Goal: Information Seeking & Learning: Learn about a topic

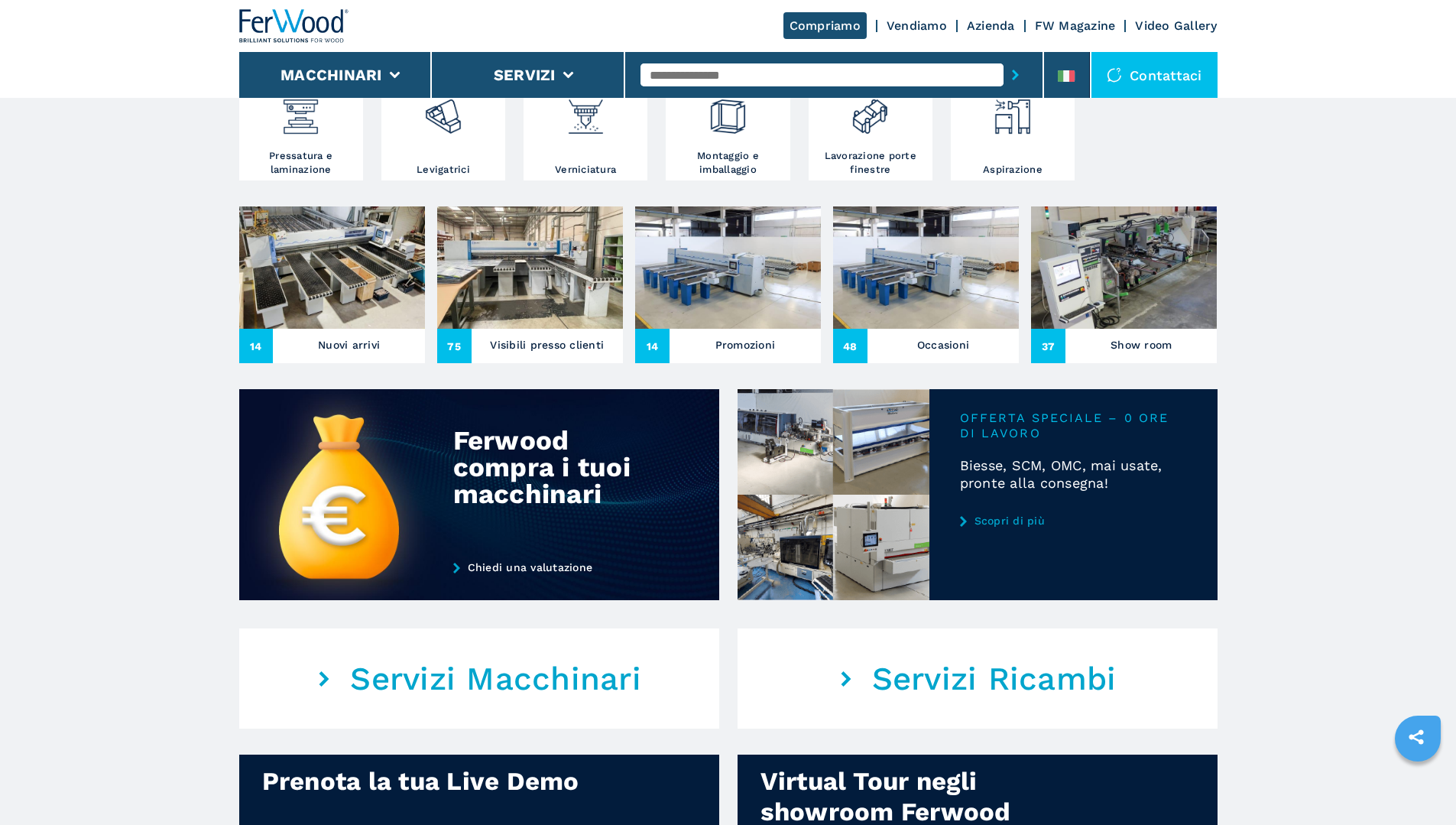
click at [370, 355] on h3 "Nuovi arrivi" at bounding box center [349, 345] width 62 height 22
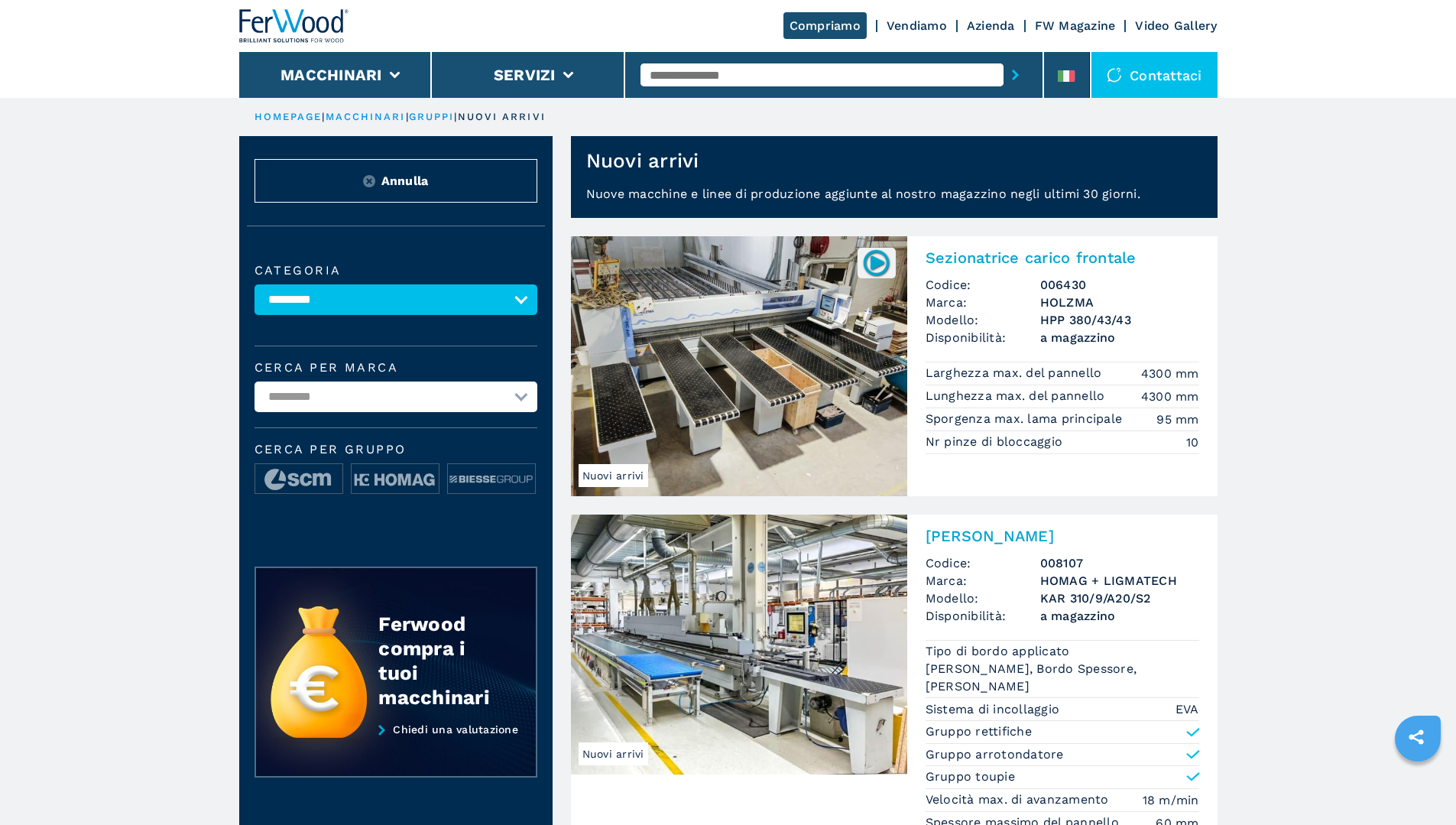
click at [718, 331] on img at bounding box center [738, 366] width 336 height 260
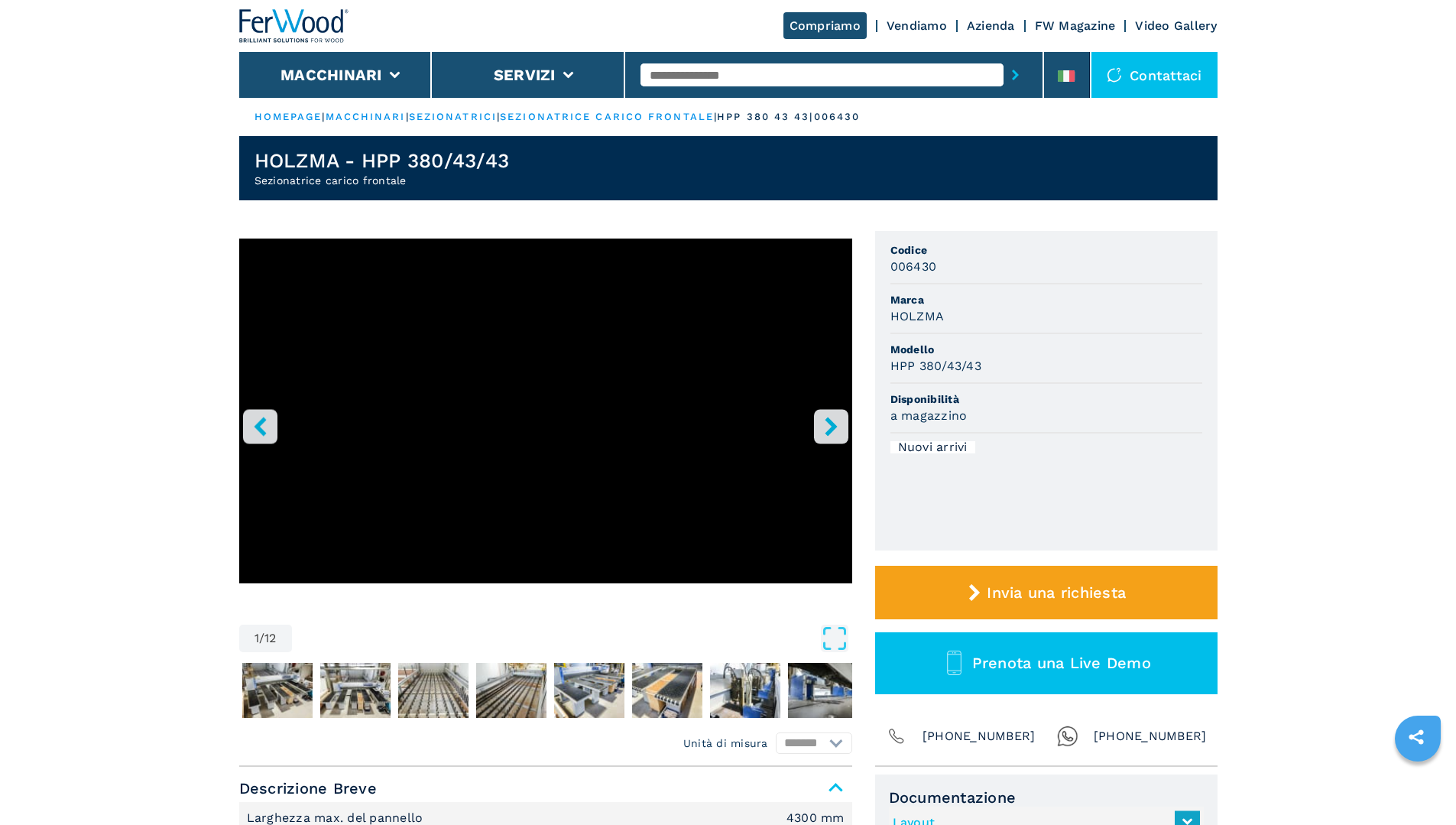
click at [832, 422] on icon "right-button" at bounding box center [831, 426] width 13 height 19
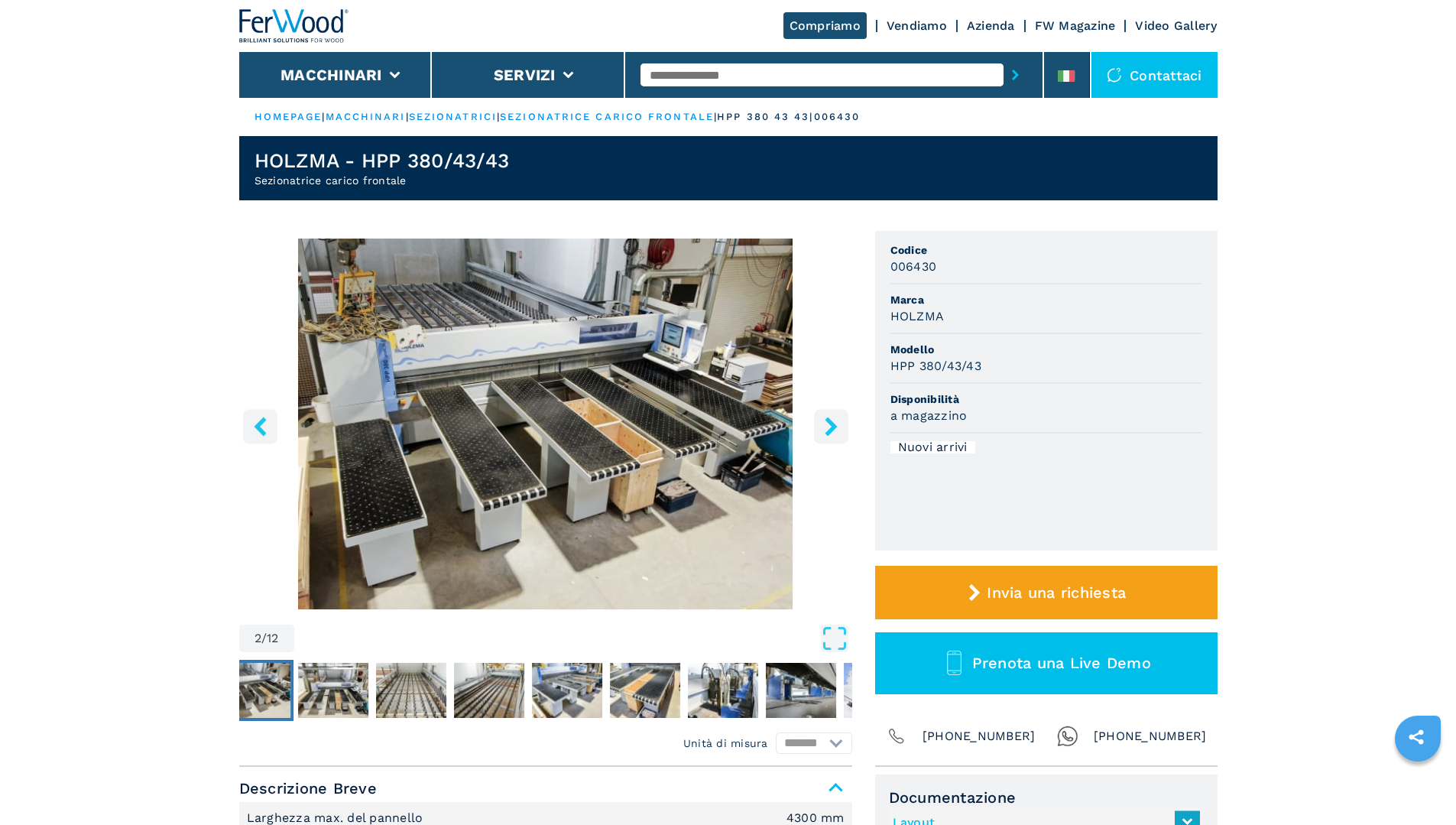
click at [832, 422] on icon "right-button" at bounding box center [831, 426] width 13 height 19
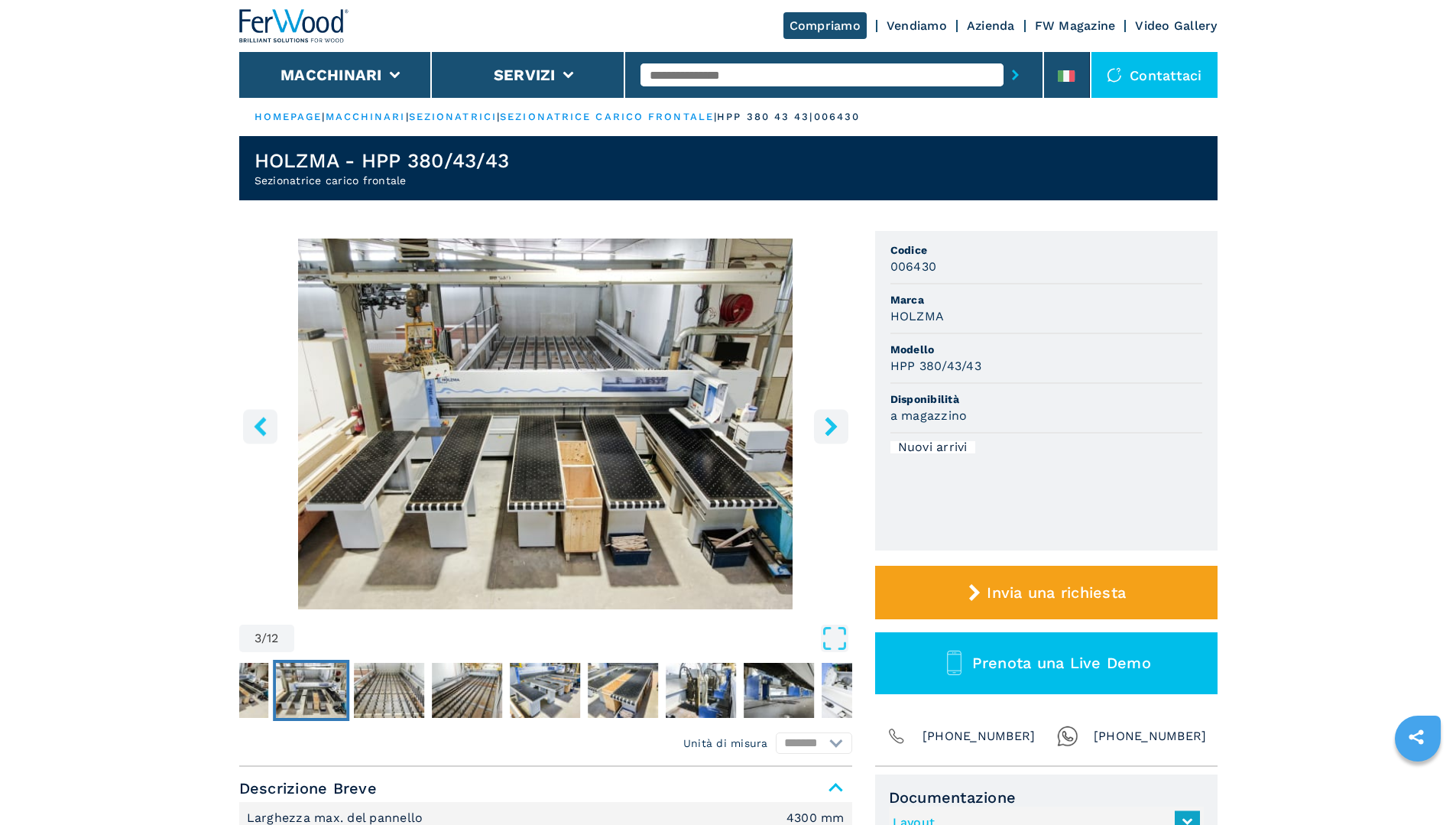
click at [822, 429] on icon "right-button" at bounding box center [831, 426] width 19 height 19
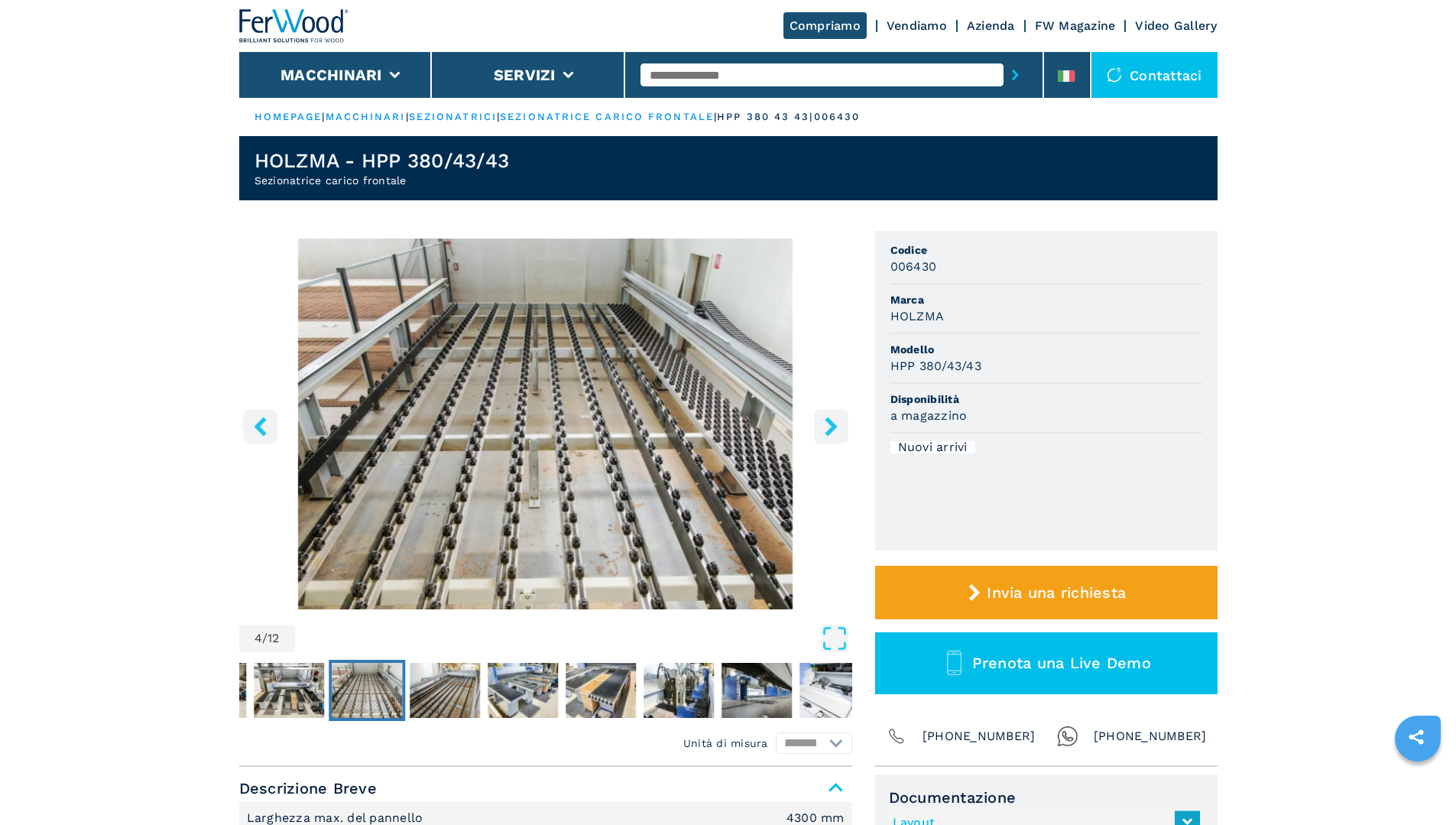
click at [822, 429] on icon "right-button" at bounding box center [831, 426] width 19 height 19
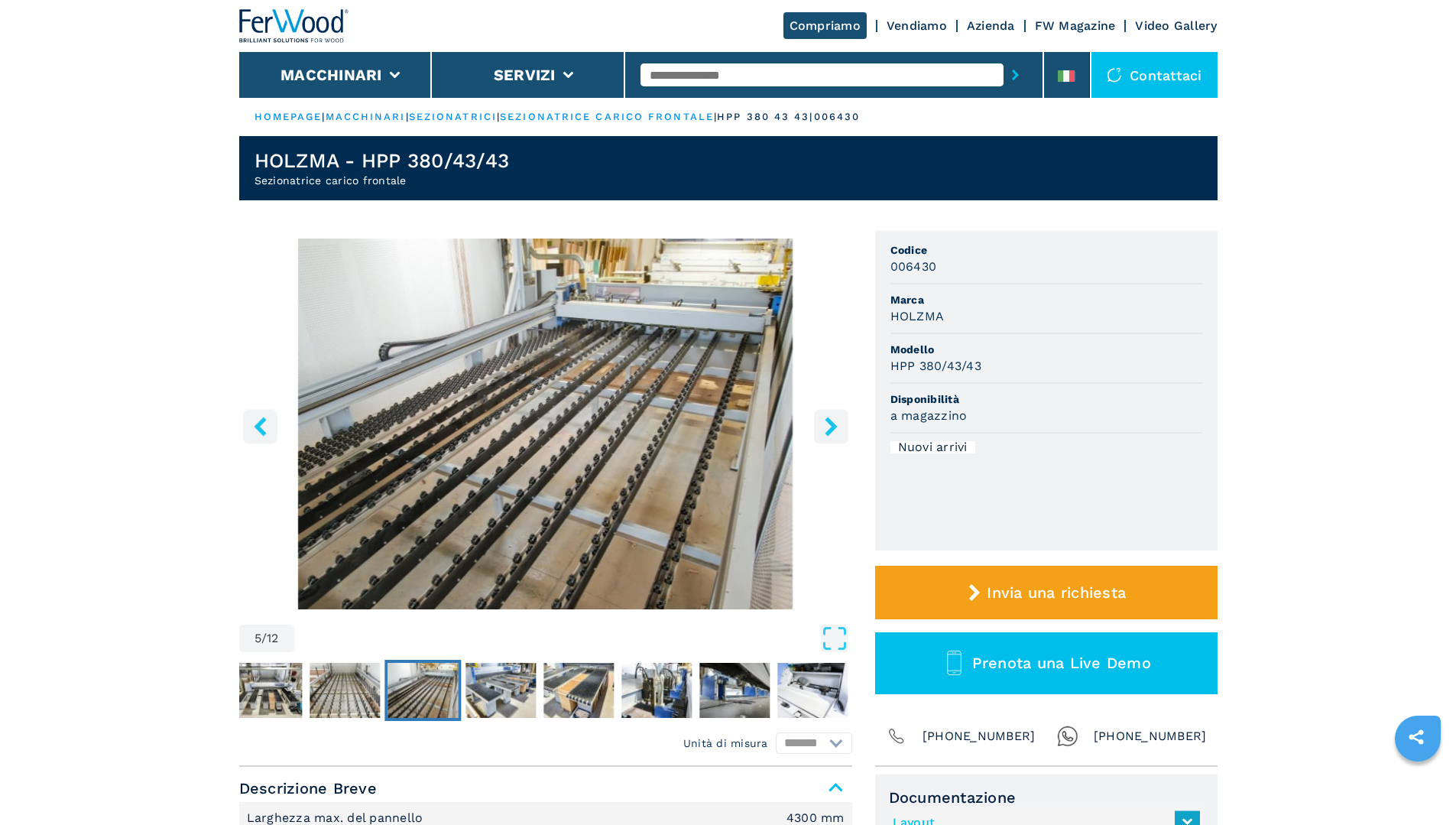
click at [819, 420] on button "right-button" at bounding box center [831, 426] width 34 height 34
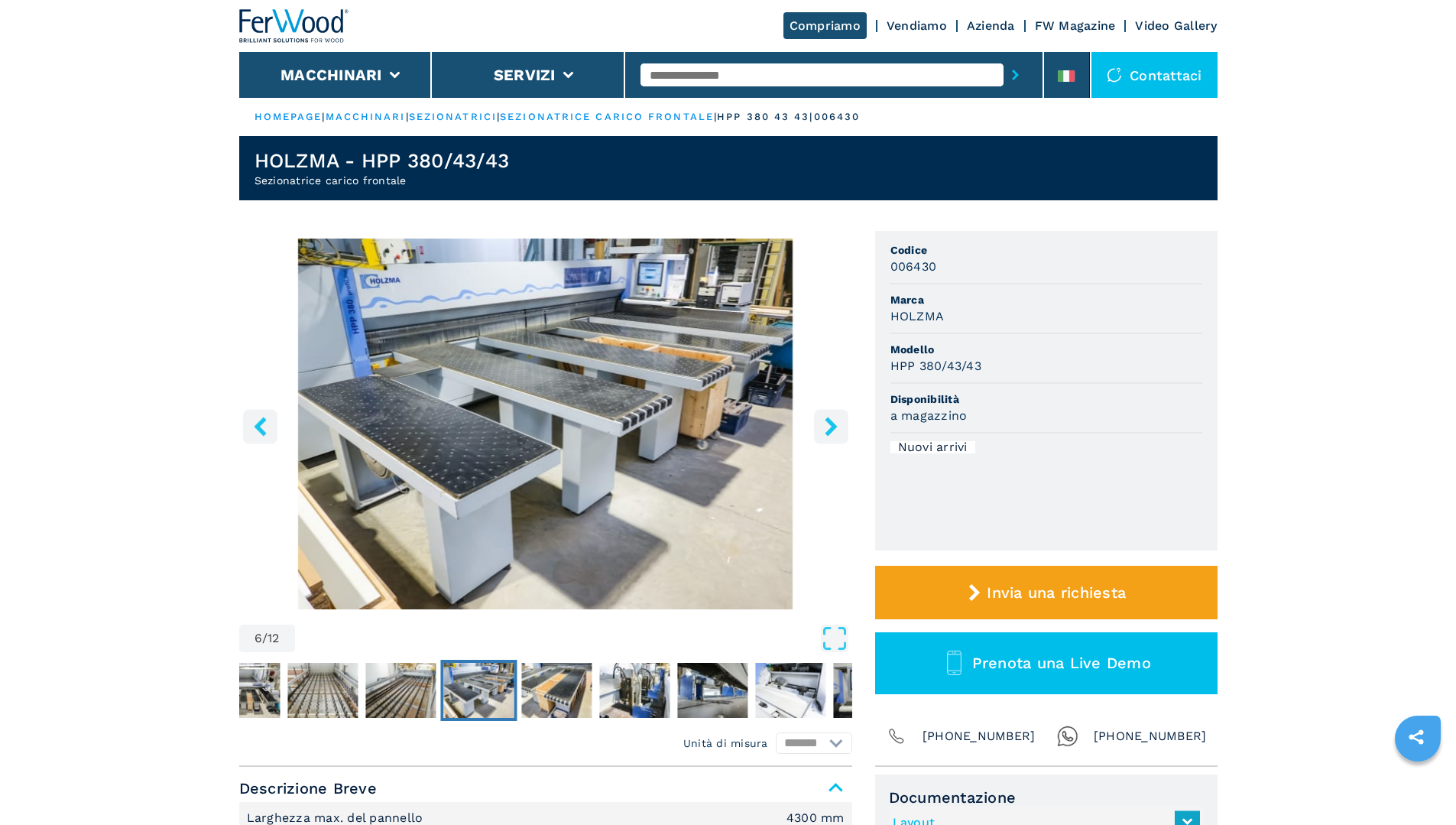
click at [819, 420] on button "right-button" at bounding box center [831, 426] width 34 height 34
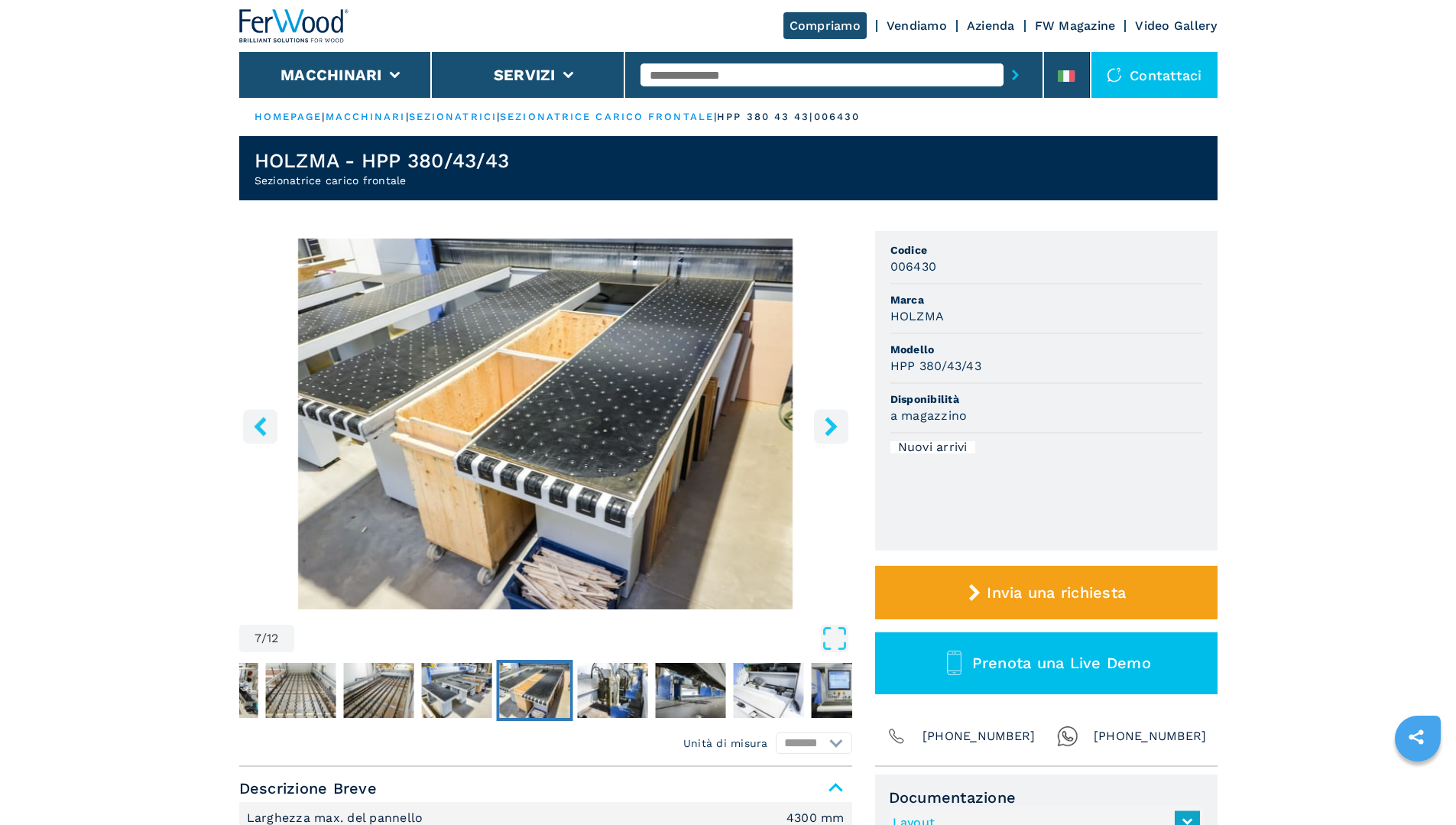
click at [819, 420] on button "right-button" at bounding box center [831, 426] width 34 height 34
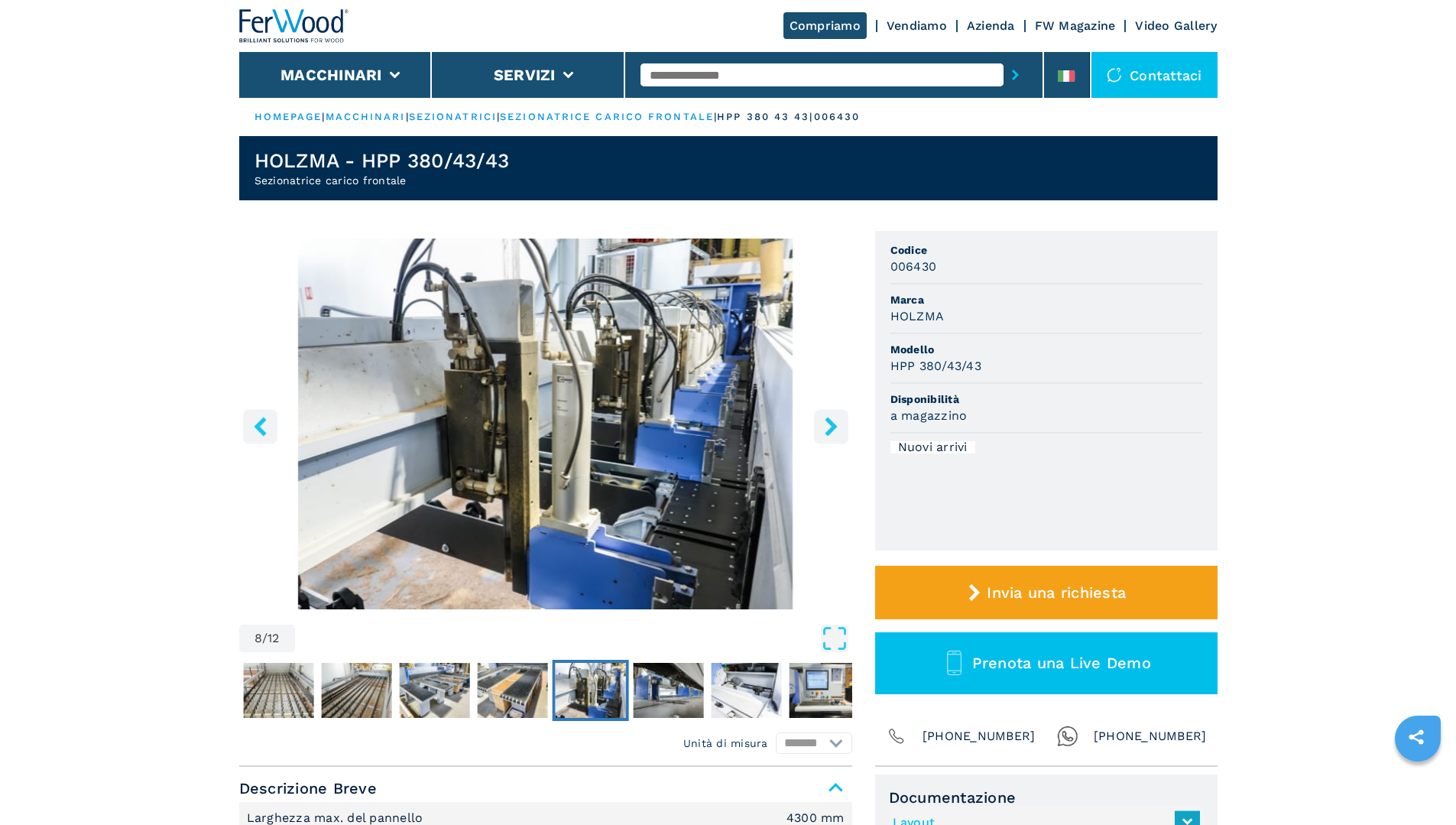
click at [819, 418] on button "right-button" at bounding box center [831, 426] width 34 height 34
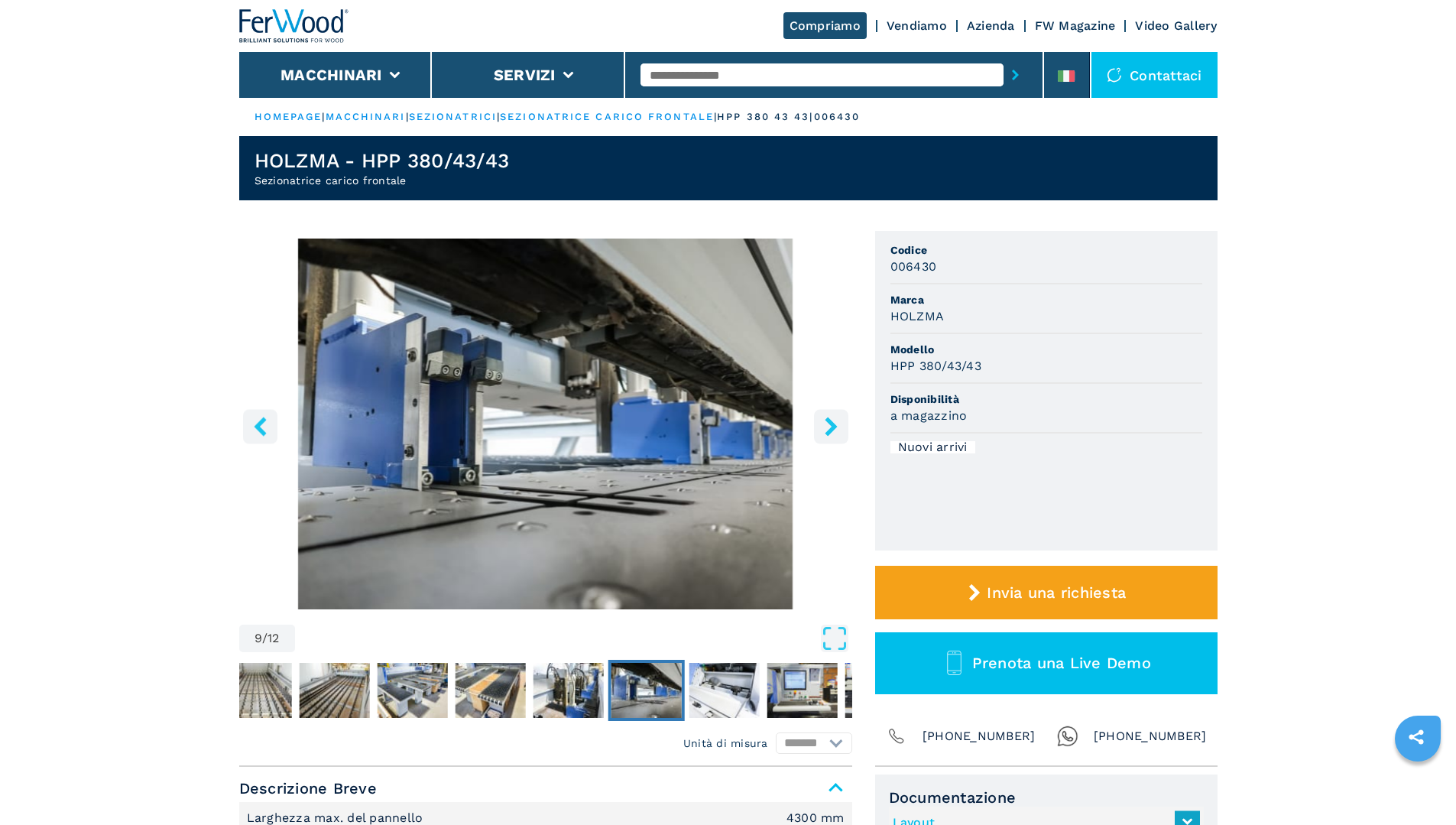
click at [818, 413] on button "right-button" at bounding box center [831, 426] width 34 height 34
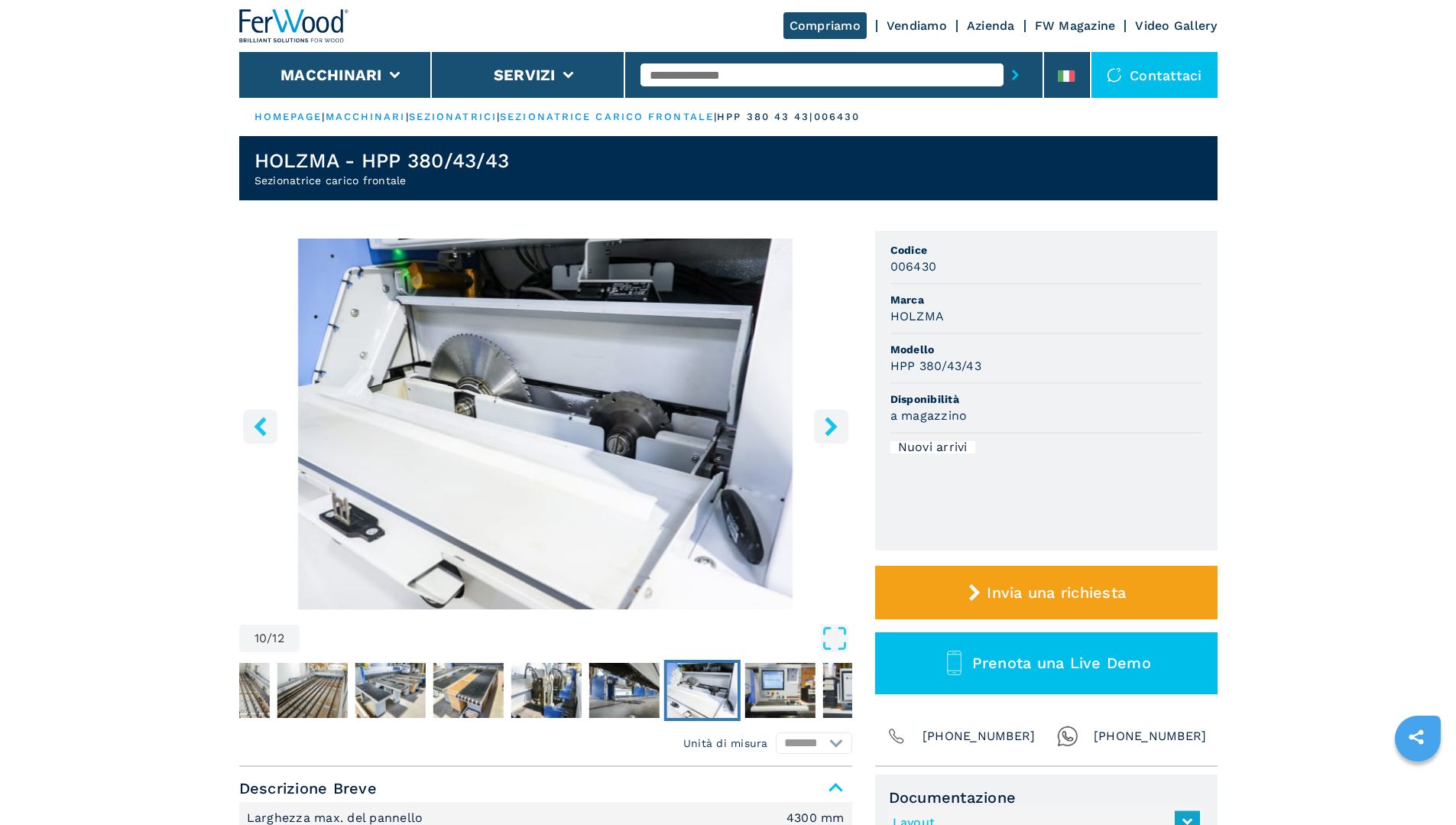
click at [818, 413] on button "right-button" at bounding box center [831, 426] width 34 height 34
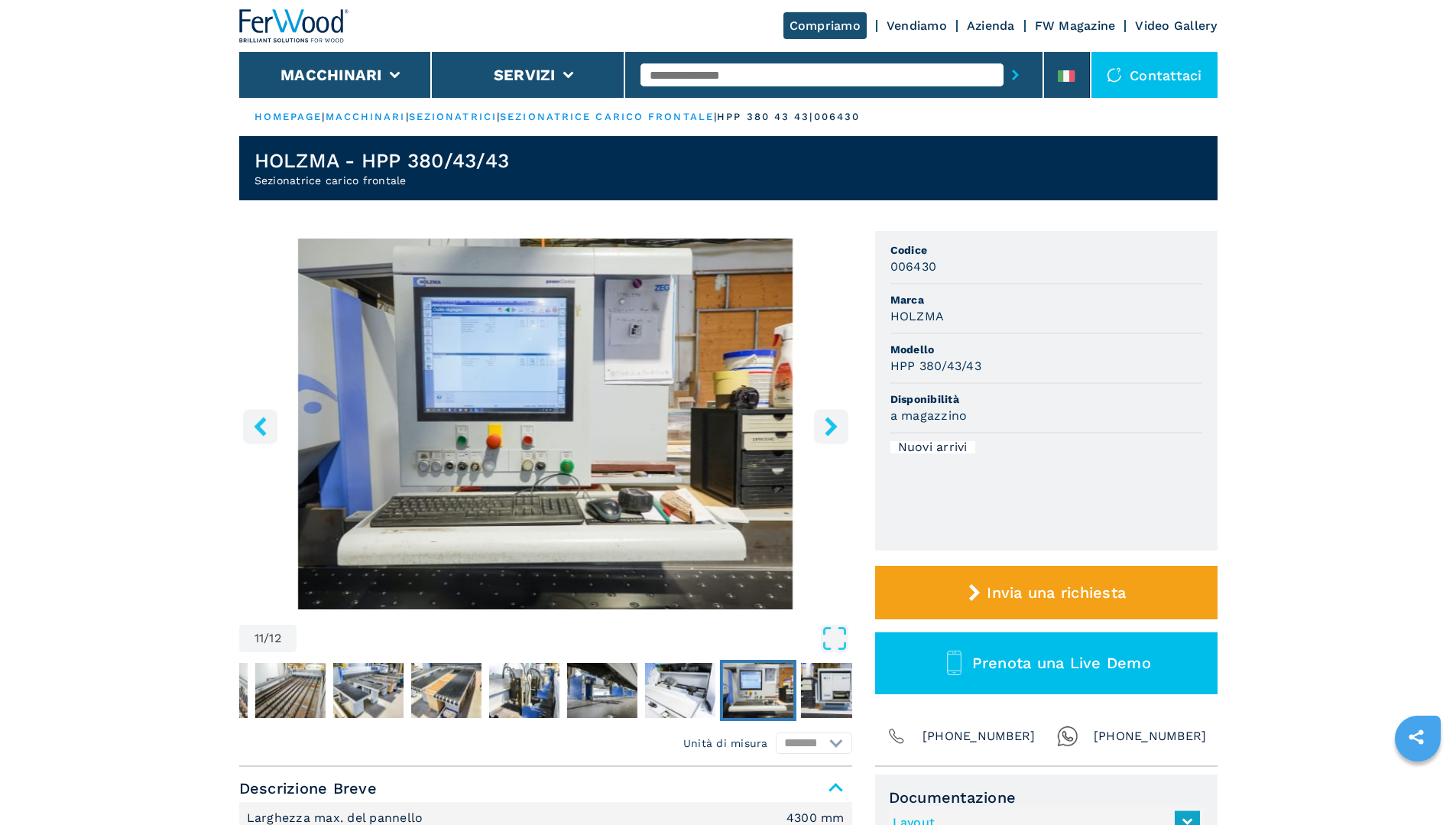
click at [818, 413] on button "right-button" at bounding box center [831, 426] width 34 height 34
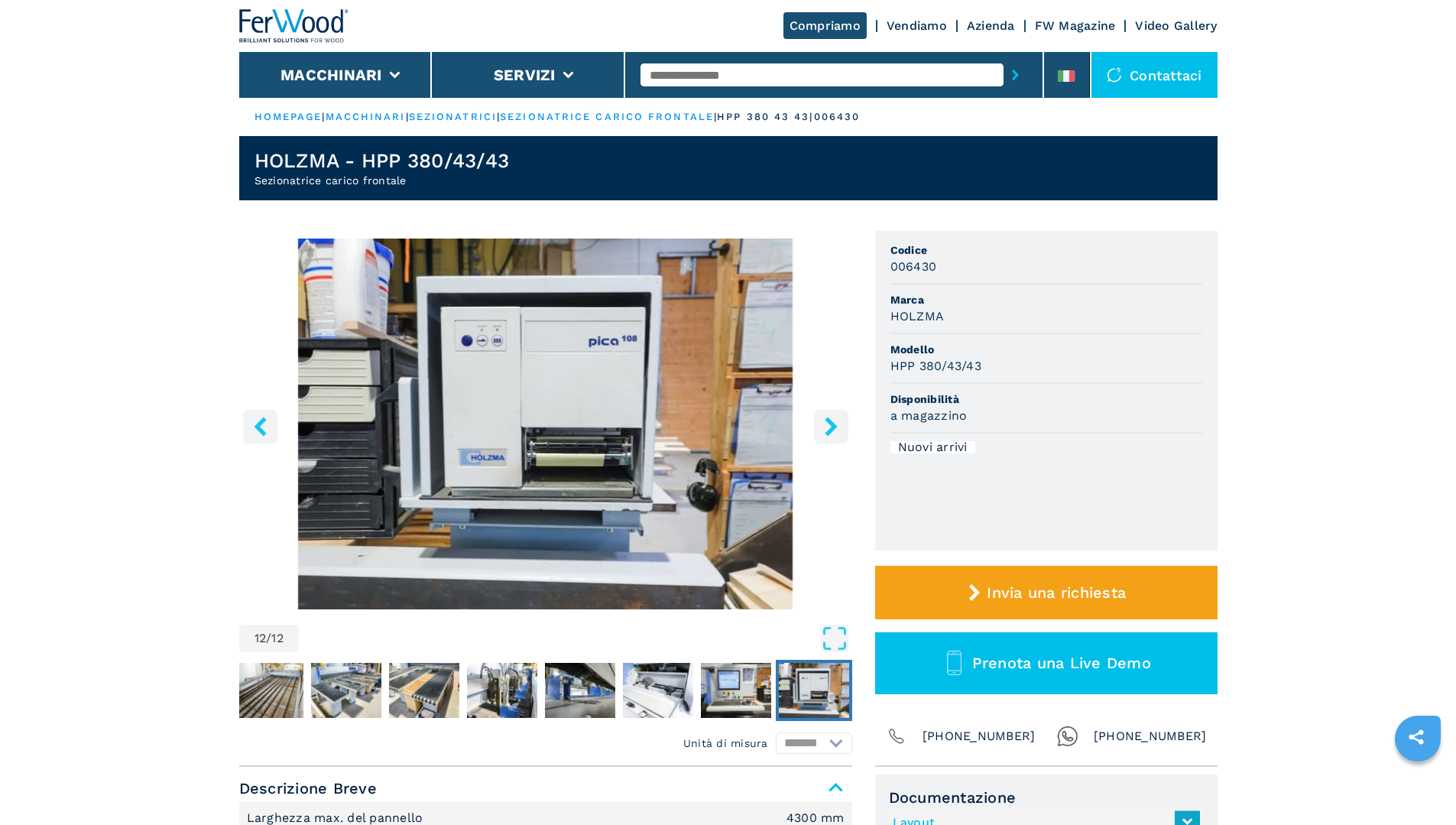
click at [818, 413] on button "right-button" at bounding box center [831, 426] width 34 height 34
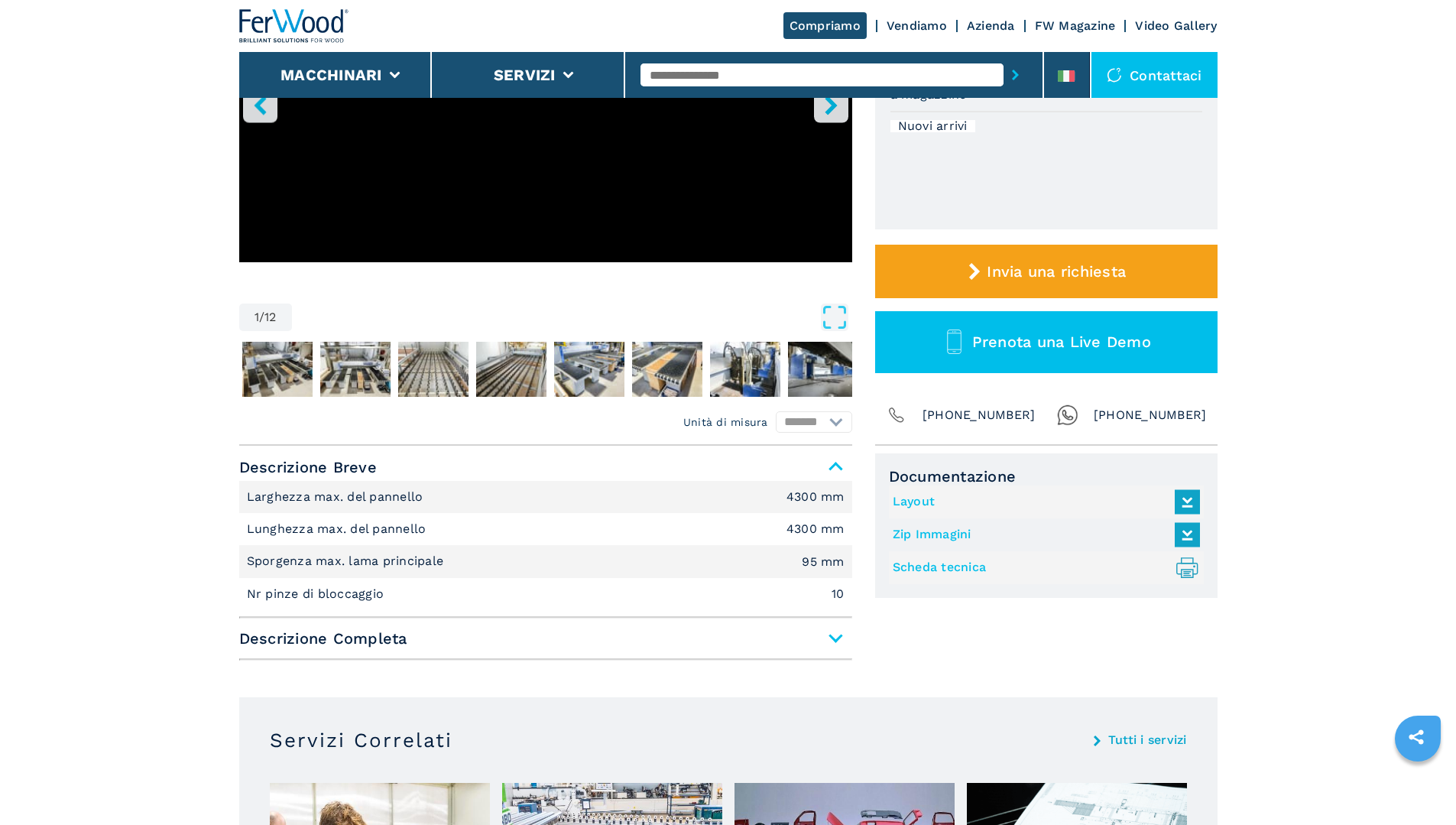
scroll to position [76, 0]
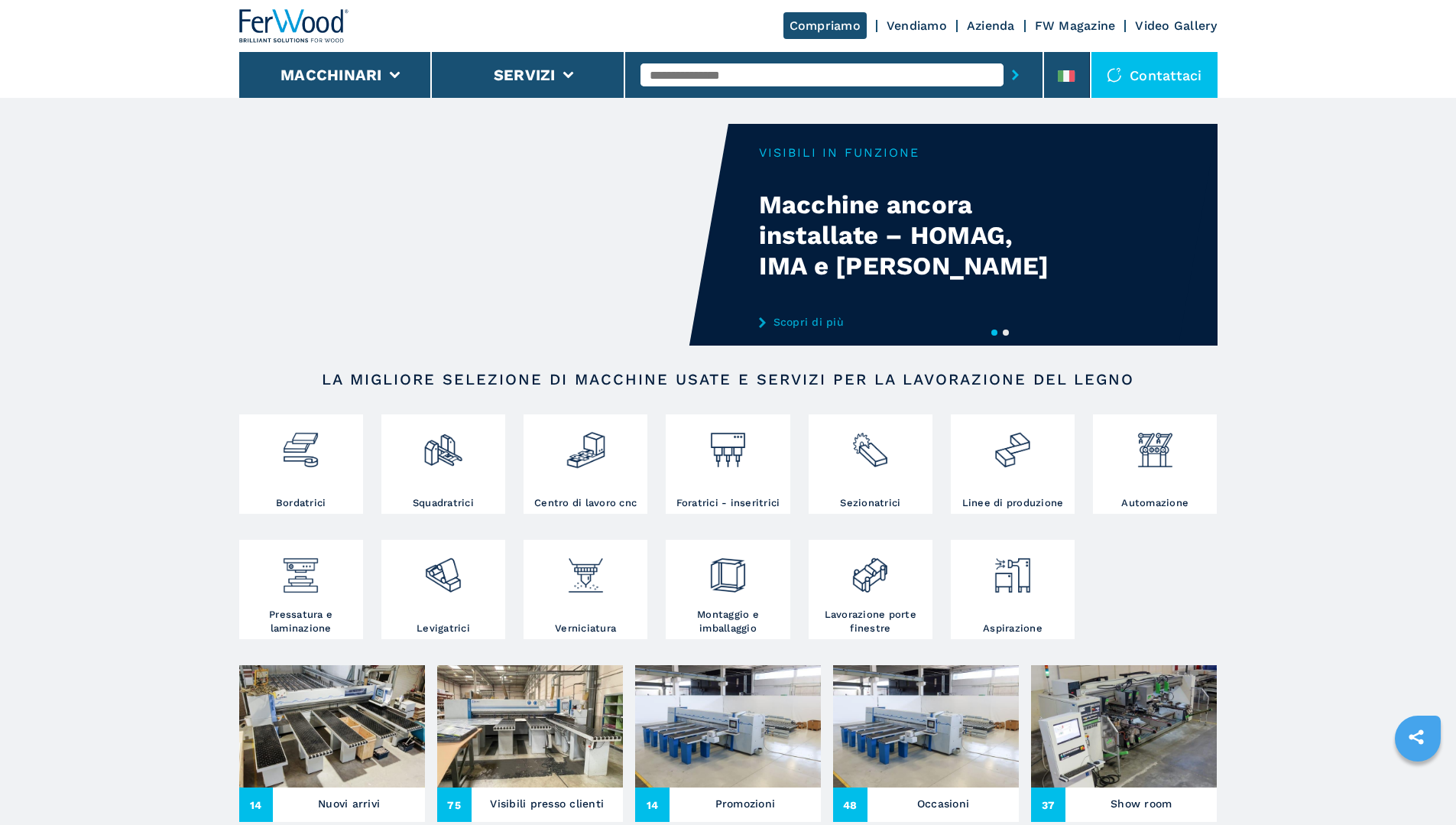
drag, startPoint x: 671, startPoint y: 263, endPoint x: 651, endPoint y: 272, distance: 21.9
click at [652, 272] on video "Your browser does not support the video tag." at bounding box center [483, 235] width 489 height 221
click at [651, 276] on video "Your browser does not support the video tag." at bounding box center [483, 235] width 489 height 221
click at [992, 329] on button "1" at bounding box center [993, 332] width 6 height 6
click at [995, 331] on button "1" at bounding box center [993, 332] width 6 height 6
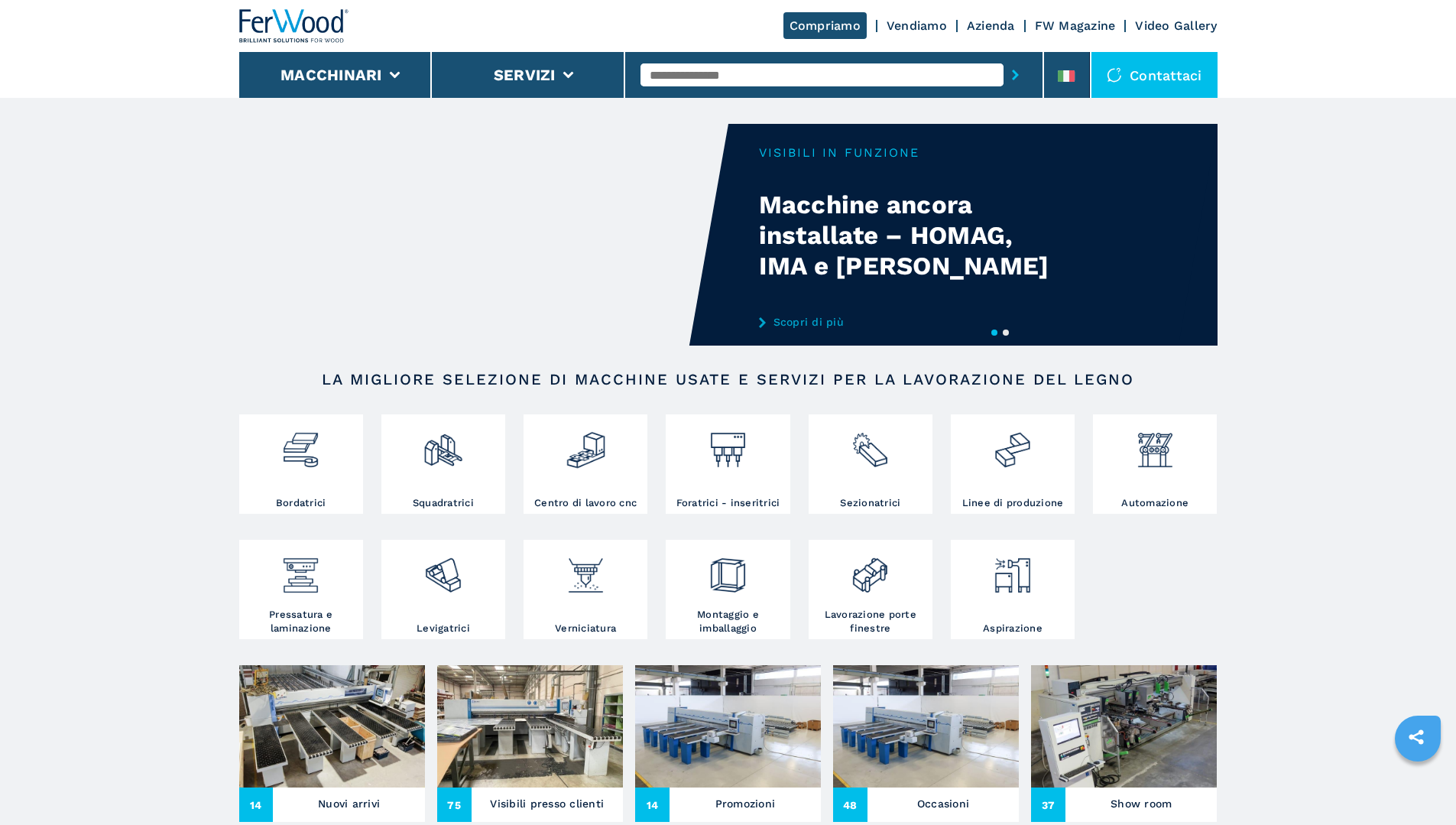
click at [437, 218] on video "Your browser does not support the video tag." at bounding box center [483, 235] width 489 height 221
click at [833, 213] on div "Your browser does not support the video tag." at bounding box center [728, 235] width 978 height 221
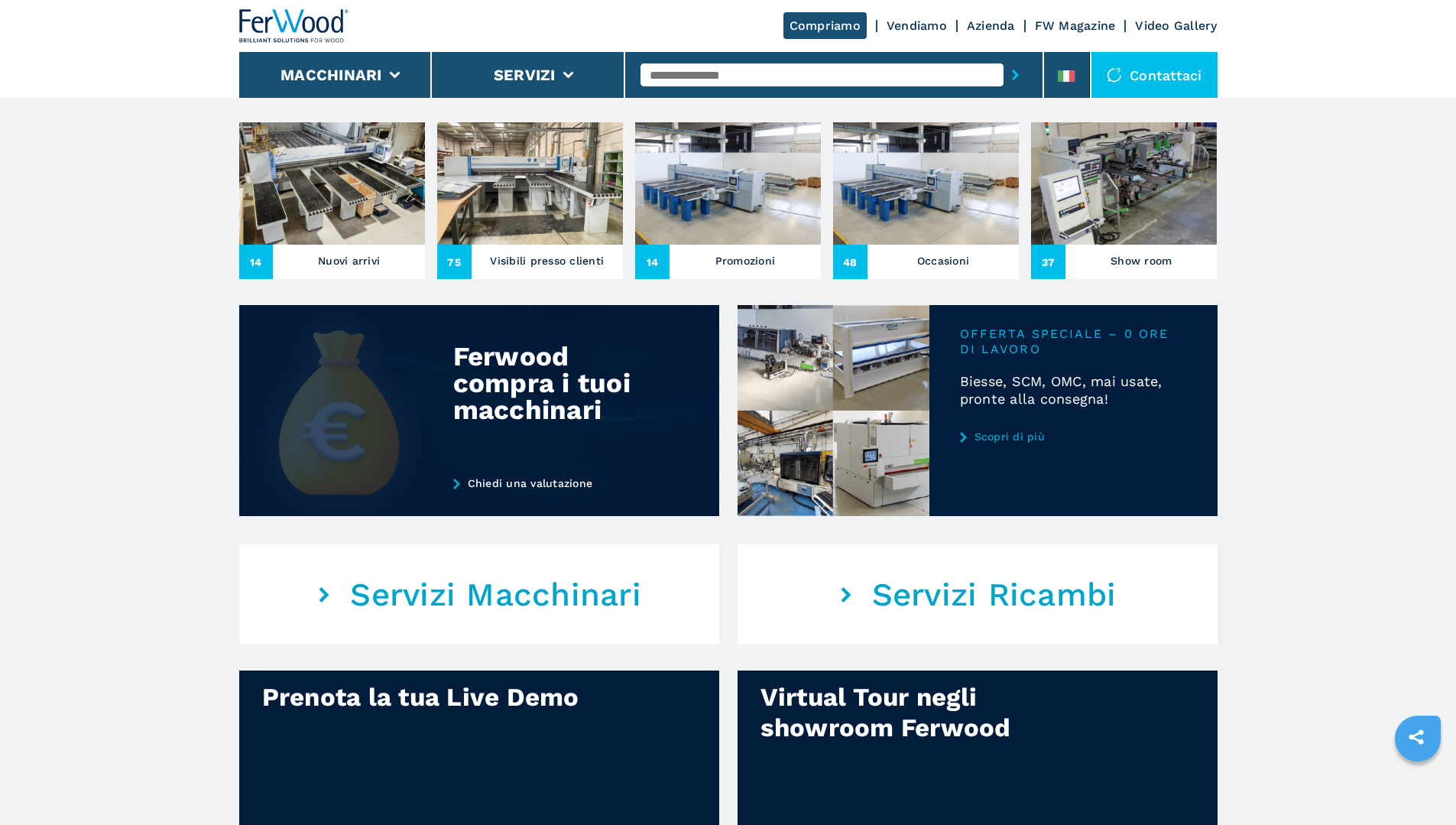
scroll to position [535, 0]
